Goal: Navigation & Orientation: Find specific page/section

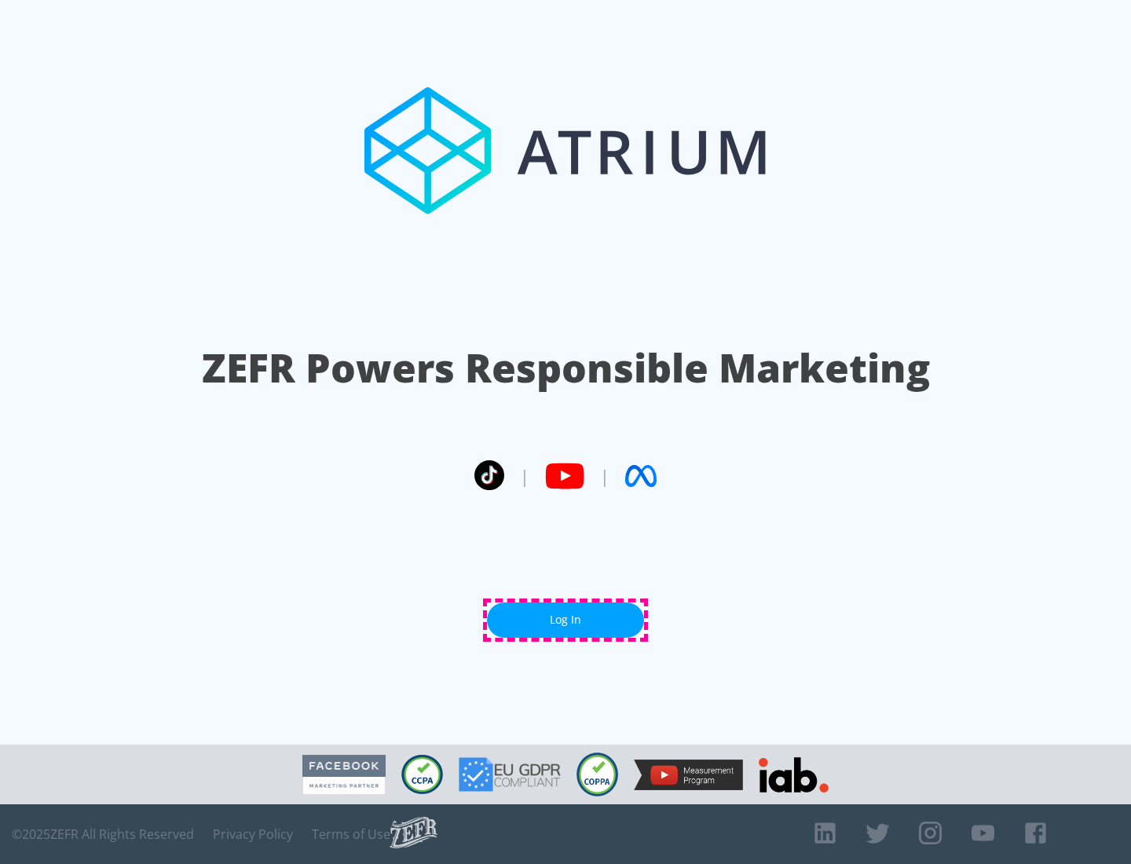
click at [565, 619] on link "Log In" at bounding box center [565, 619] width 157 height 35
